Goal: Information Seeking & Learning: Stay updated

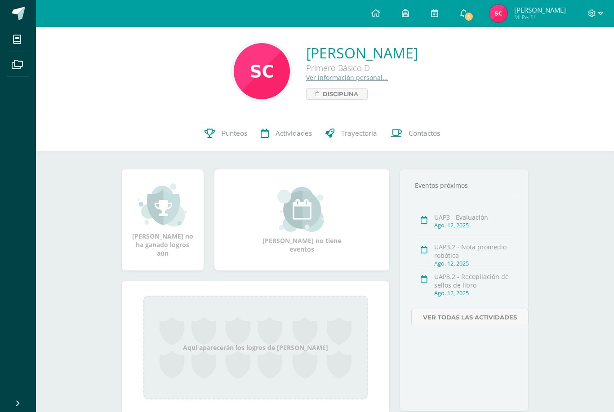
click at [468, 9] on span at bounding box center [463, 14] width 7 height 10
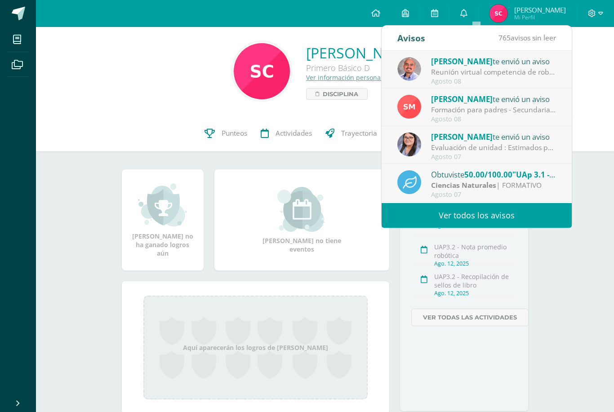
click at [451, 85] on div "Agosto 08" at bounding box center [493, 82] width 125 height 8
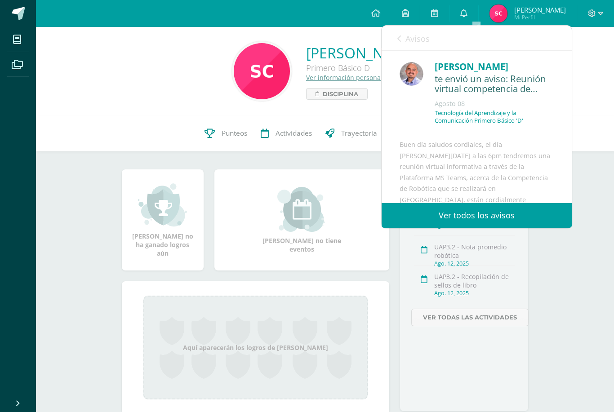
click at [399, 36] on icon at bounding box center [399, 38] width 4 height 7
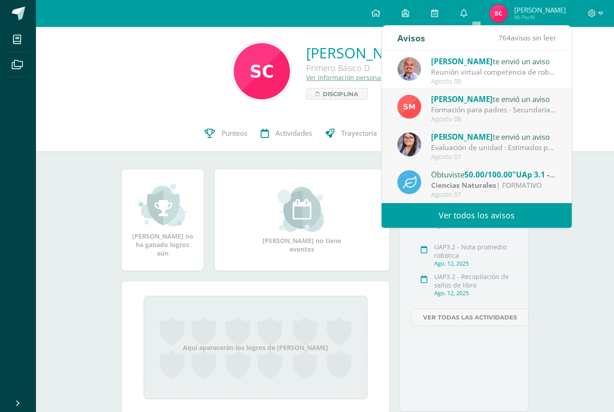
click at [406, 103] on img at bounding box center [409, 107] width 24 height 24
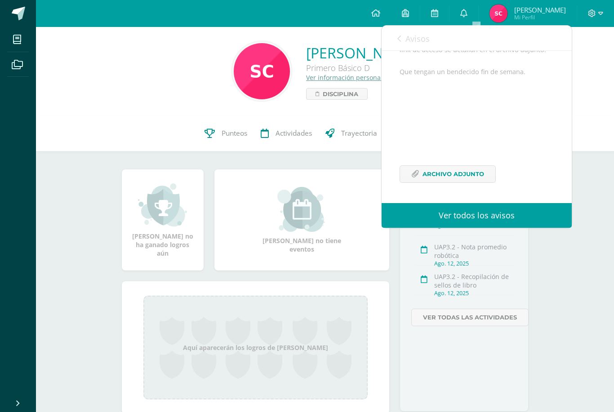
scroll to position [149, 0]
click at [414, 174] on icon at bounding box center [415, 174] width 8 height 8
click at [406, 40] on span "Avisos" at bounding box center [418, 38] width 24 height 11
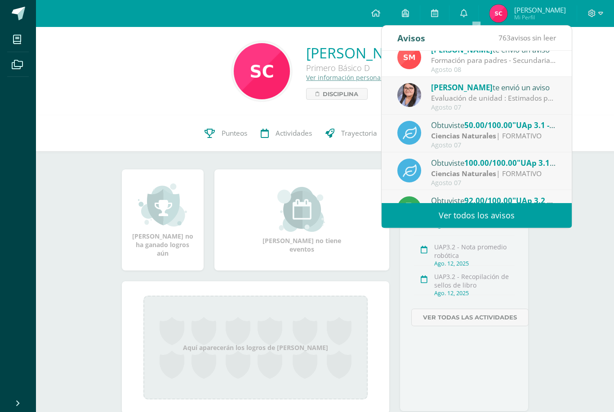
scroll to position [48, 0]
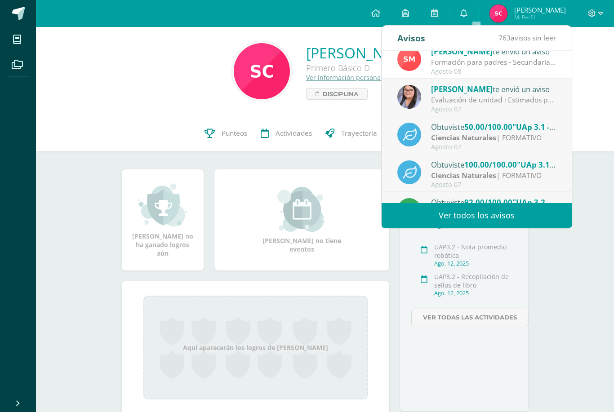
click at [414, 137] on icon at bounding box center [410, 135] width 14 height 13
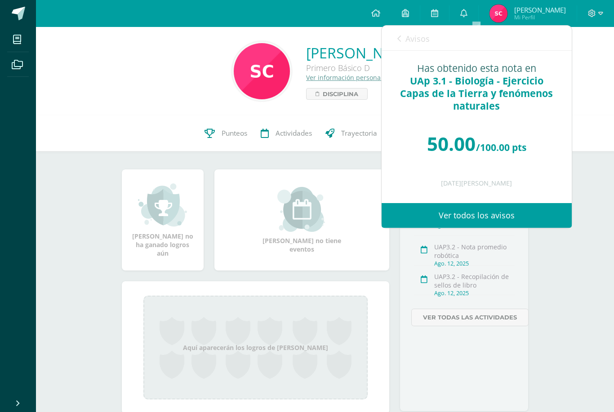
scroll to position [11, 0]
click at [414, 38] on span "Avisos" at bounding box center [418, 38] width 24 height 11
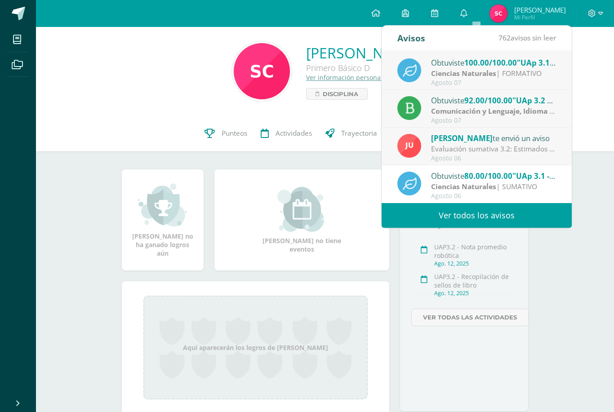
scroll to position [150, 0]
click at [493, 212] on link "Ver todos los avisos" at bounding box center [477, 215] width 190 height 25
click at [473, 206] on link "Ver todos los avisos" at bounding box center [477, 215] width 190 height 25
click at [470, 208] on link "Ver todos los avisos" at bounding box center [477, 215] width 190 height 25
click at [477, 212] on link "Ver todos los avisos" at bounding box center [477, 215] width 190 height 25
